Goal: Register for event/course

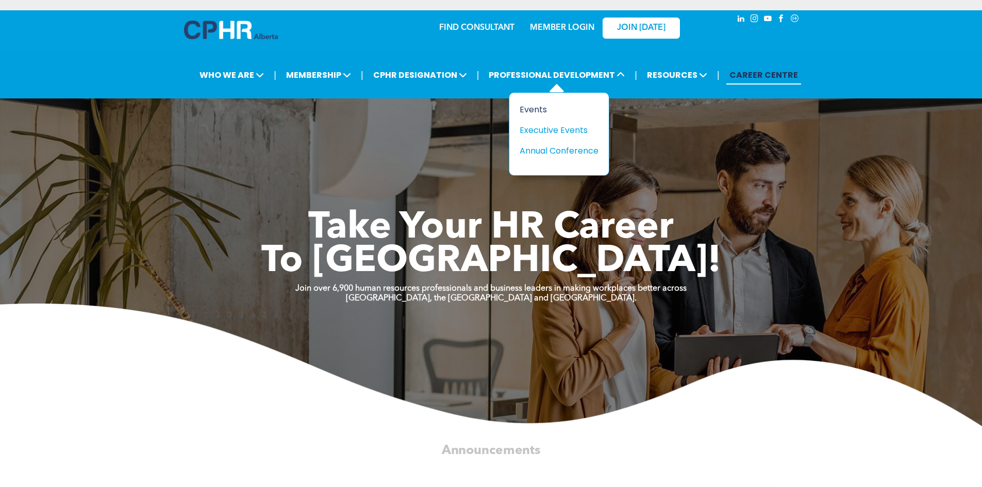
click at [533, 113] on div "Events" at bounding box center [555, 109] width 71 height 13
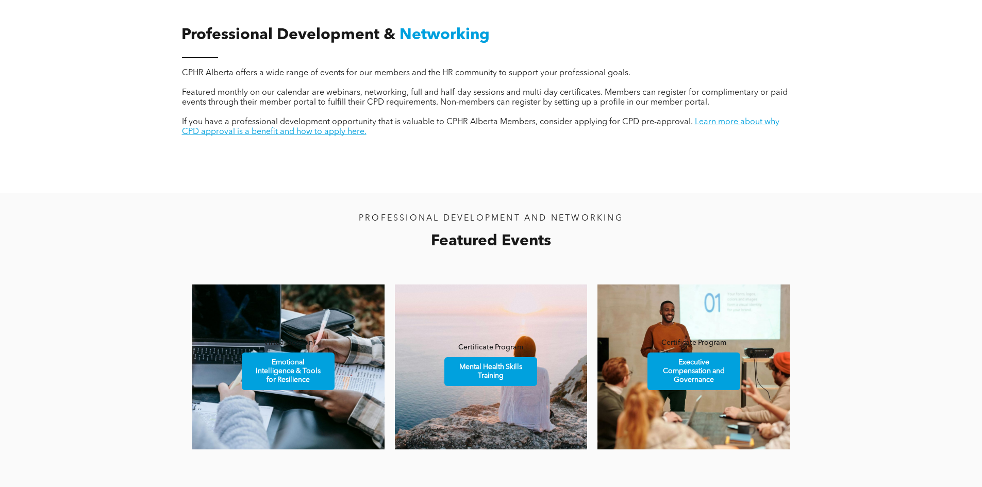
scroll to position [567, 0]
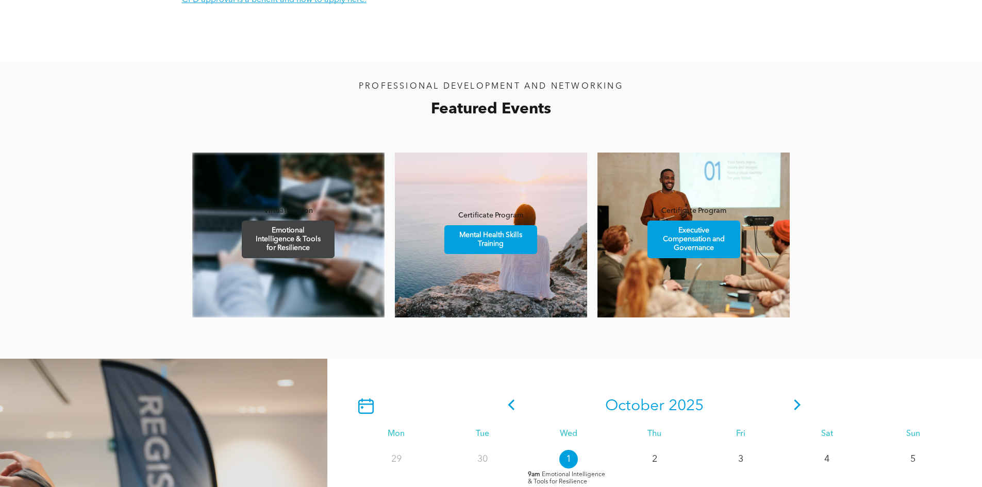
click at [291, 247] on span "Emotional Intelligence & Tools for Resilience" at bounding box center [288, 239] width 90 height 37
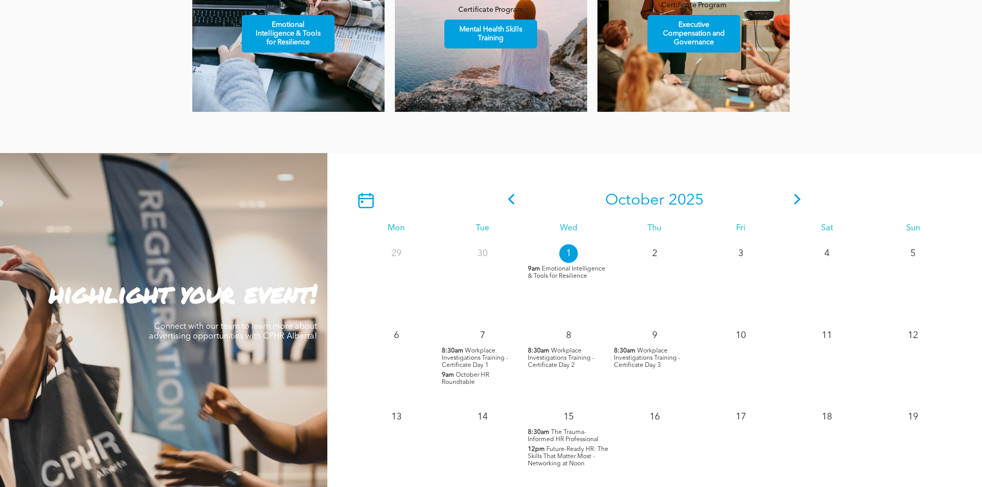
scroll to position [774, 0]
click at [569, 253] on p "1" at bounding box center [569, 253] width 19 height 19
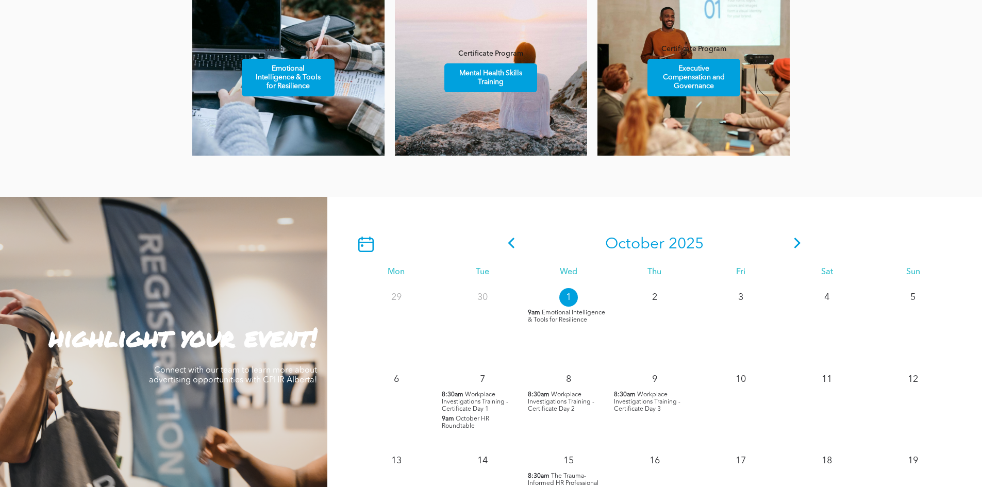
scroll to position [670, 0]
